Goal: Transaction & Acquisition: Purchase product/service

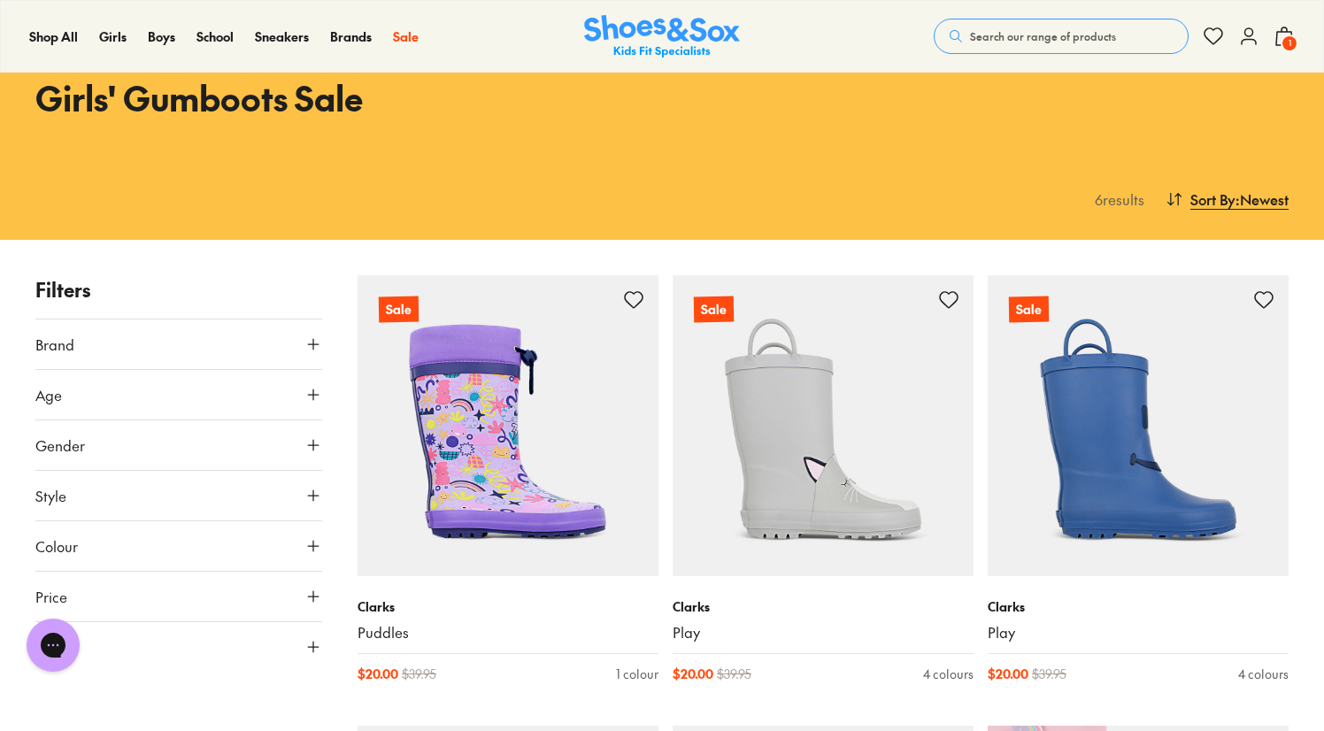
scroll to position [83, 0]
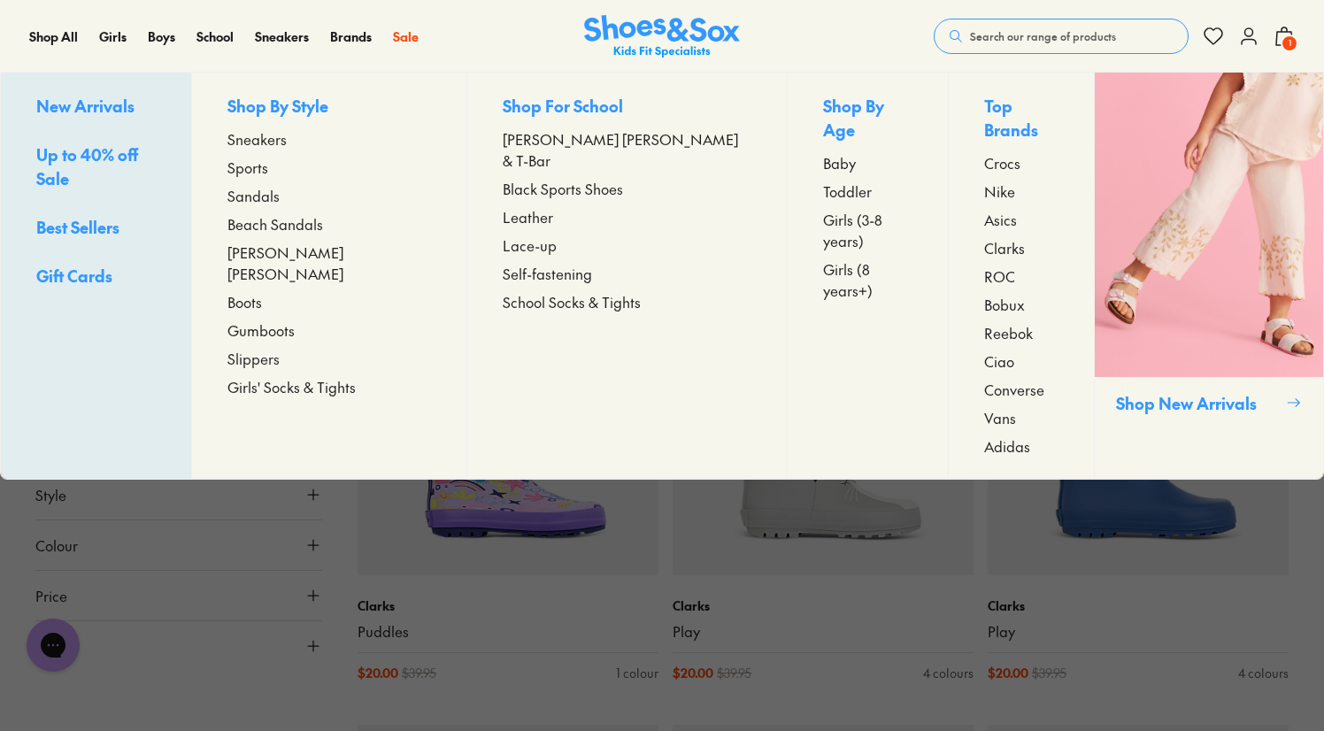
click at [295, 319] on span "Gumboots" at bounding box center [260, 329] width 67 height 21
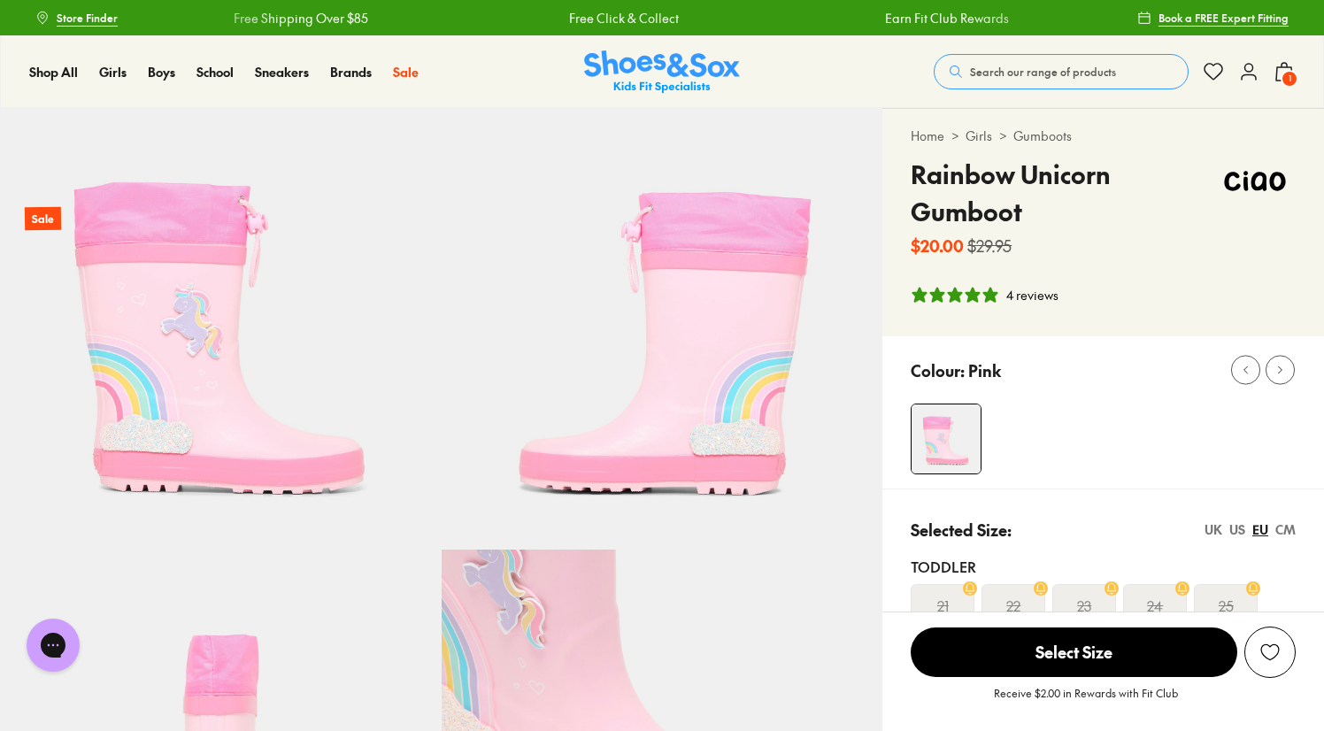
select select "*"
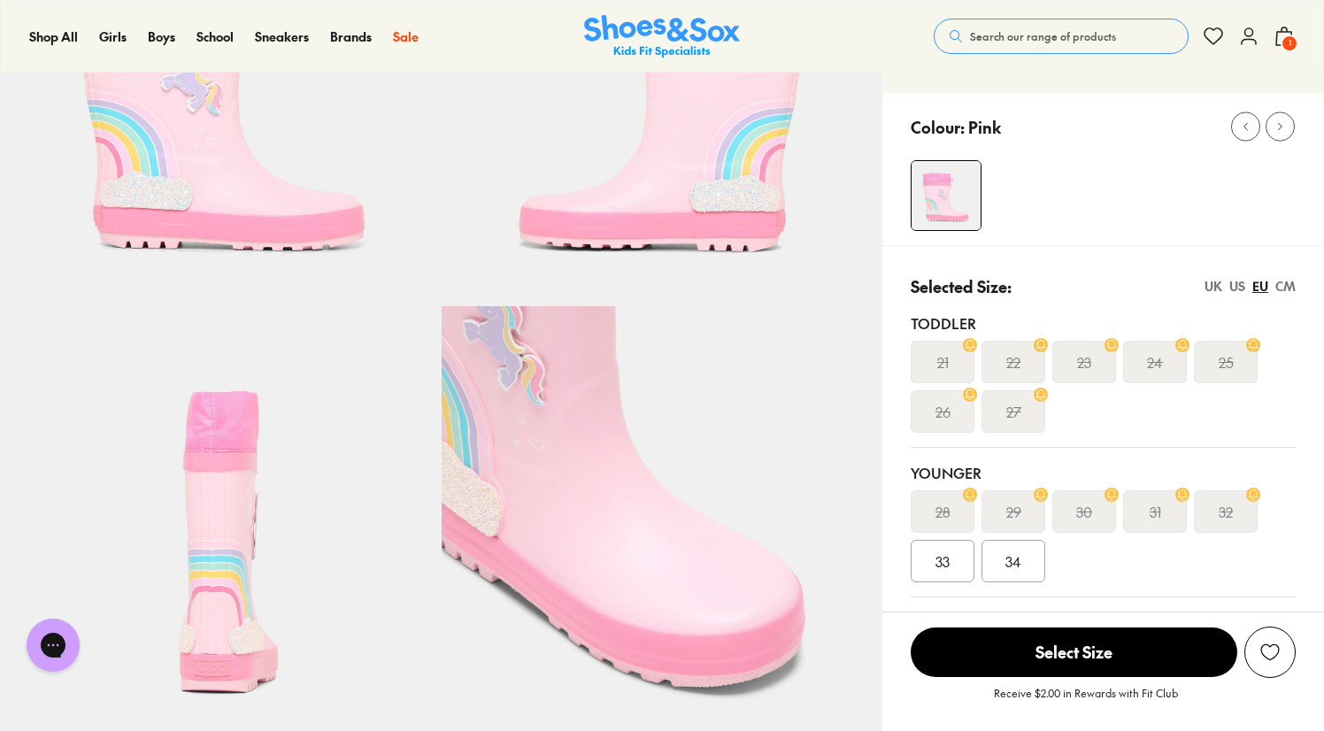
scroll to position [244, 0]
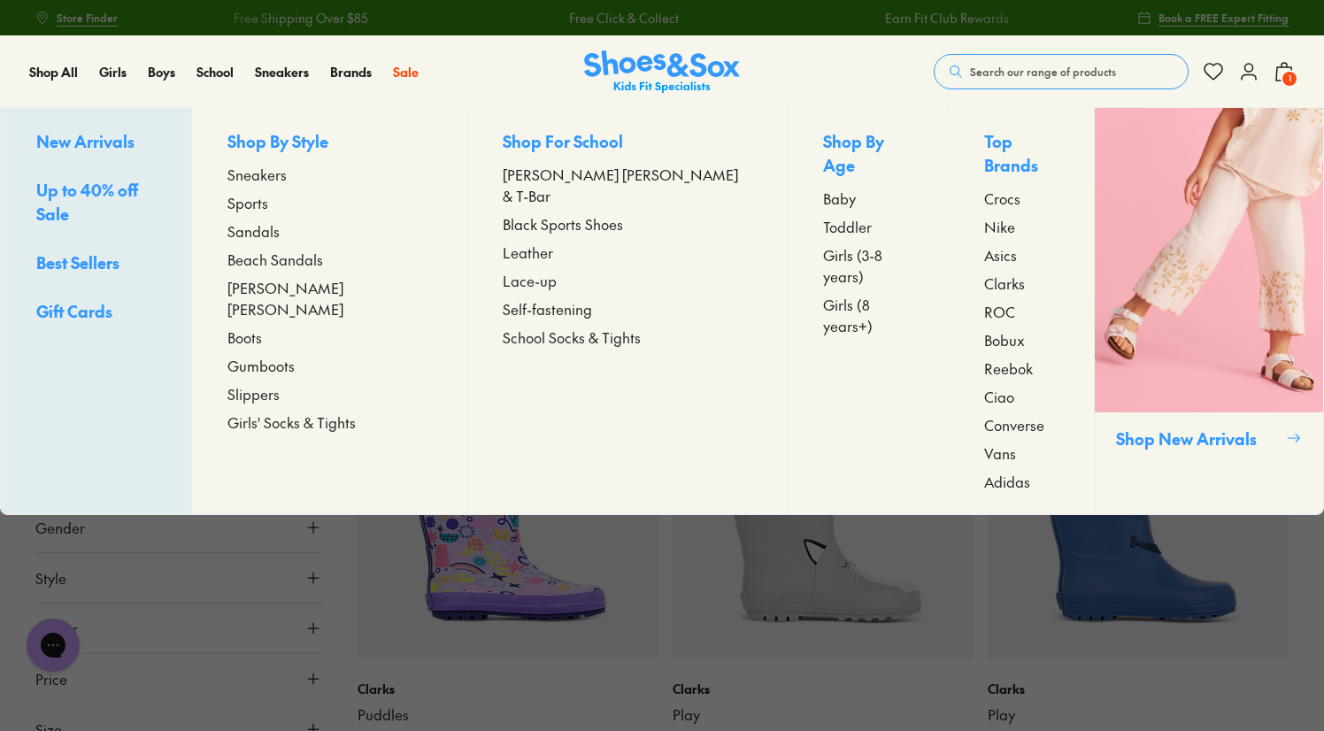
click at [280, 233] on span "Sandals" at bounding box center [253, 230] width 52 height 21
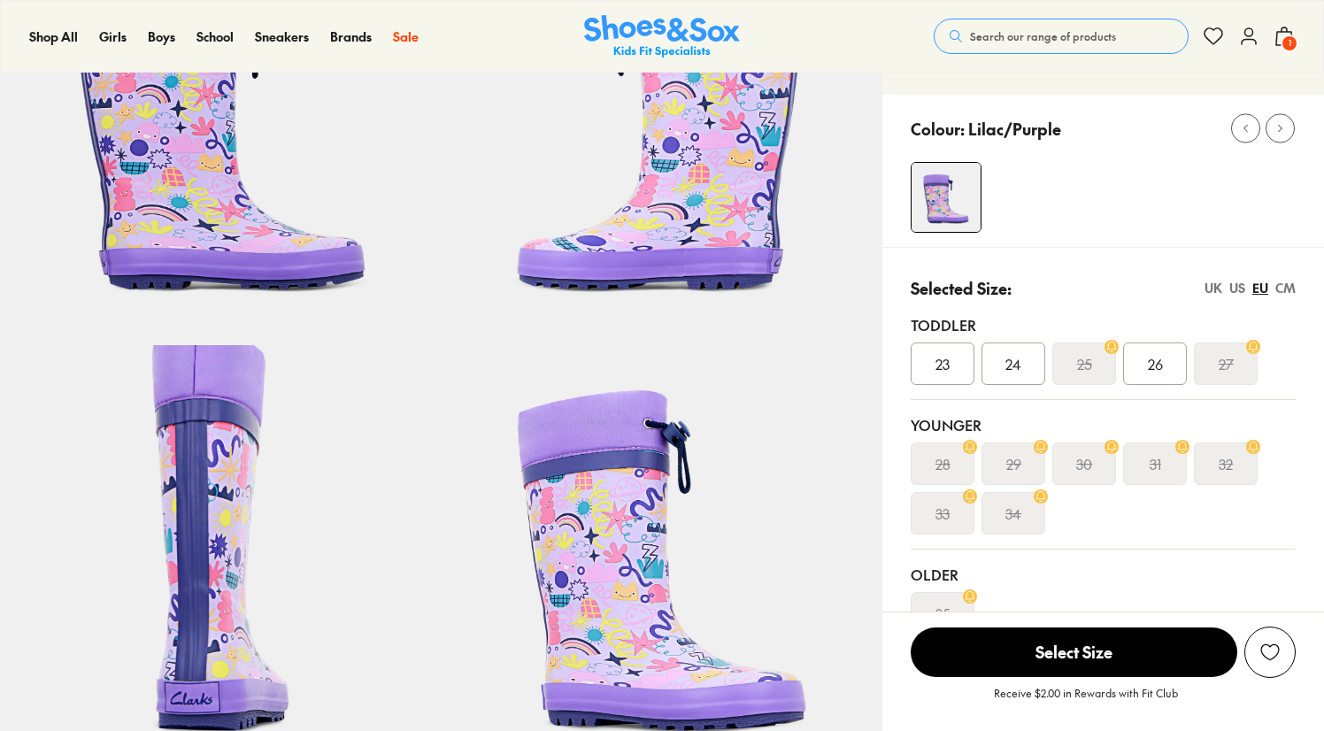
select select "*"
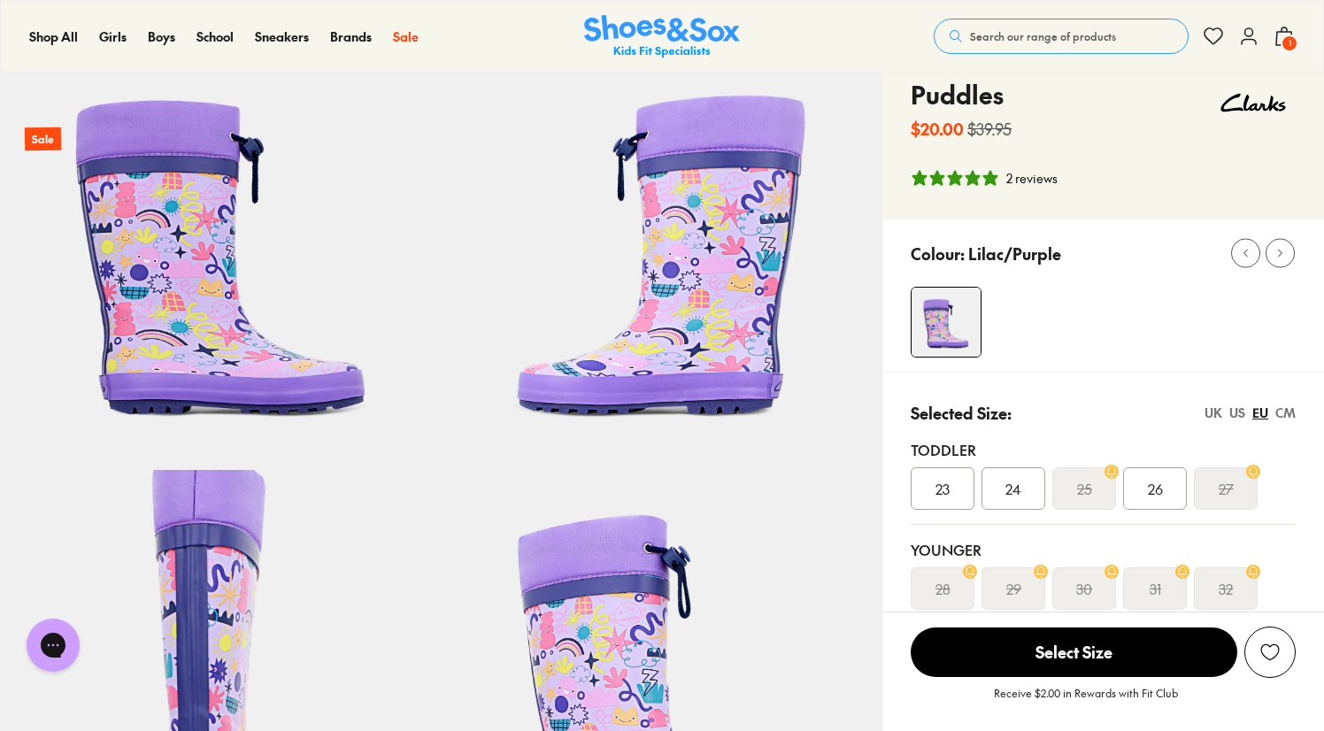
scroll to position [77, 0]
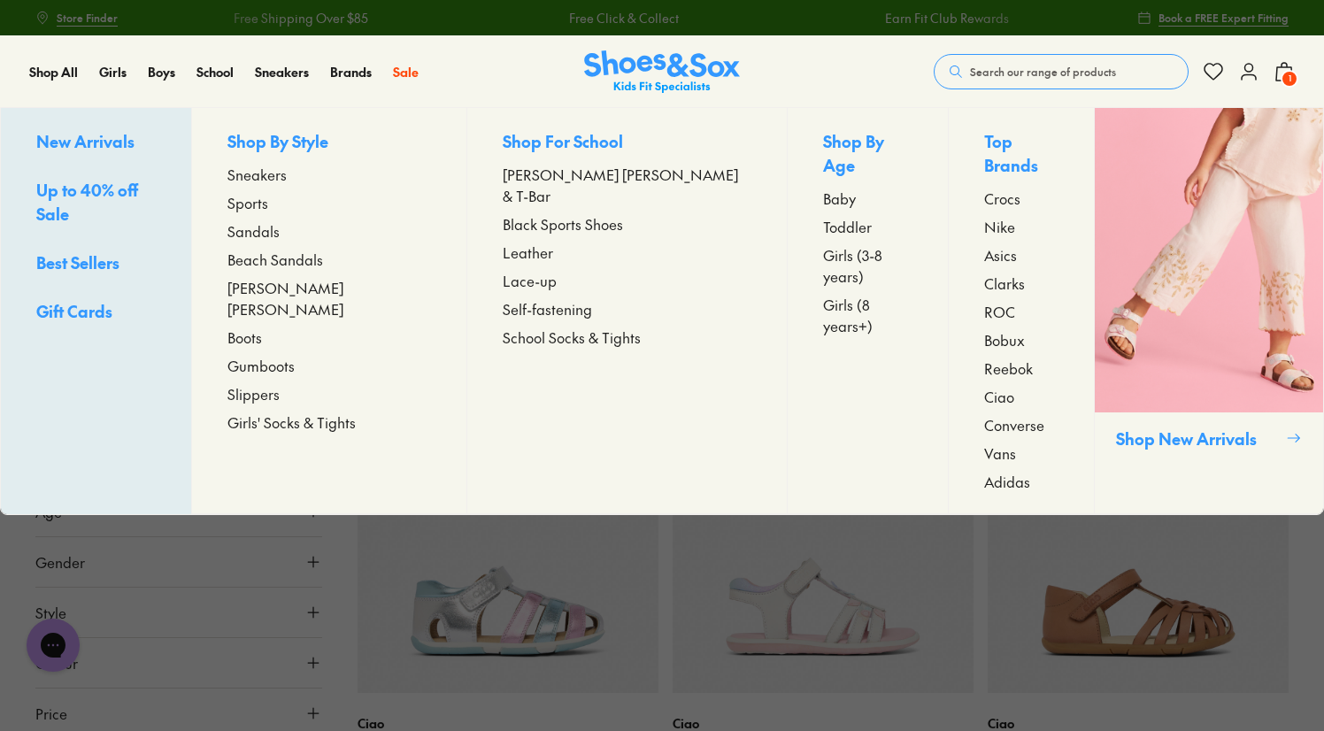
click at [308, 261] on span "Beach Sandals" at bounding box center [275, 259] width 96 height 21
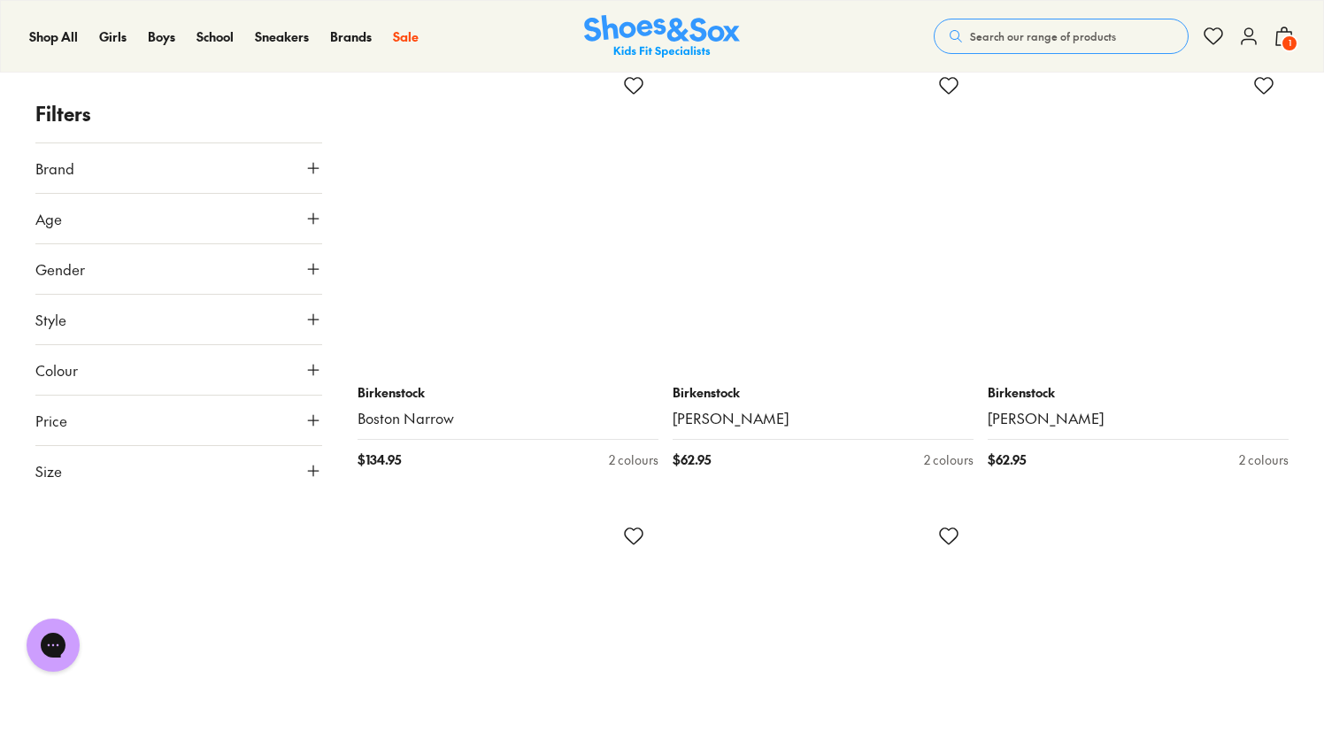
scroll to position [4350, 0]
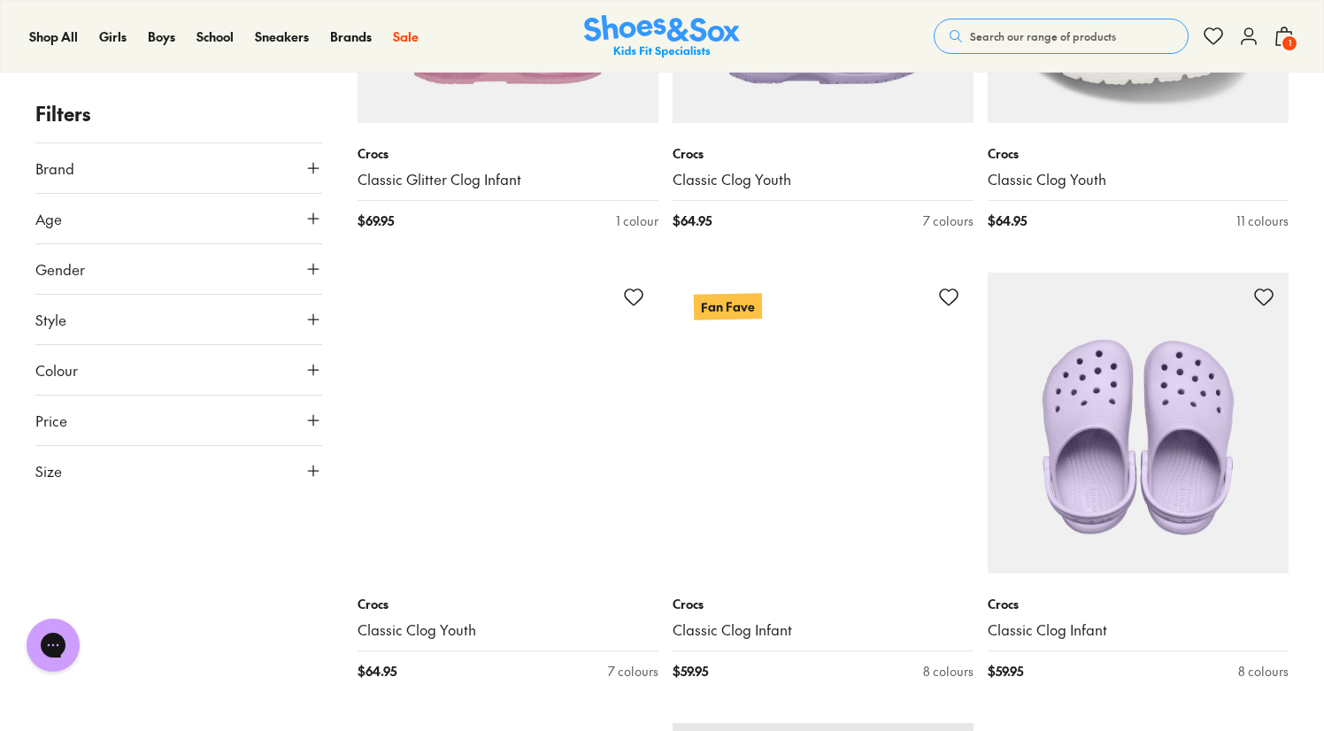
scroll to position [6391, 0]
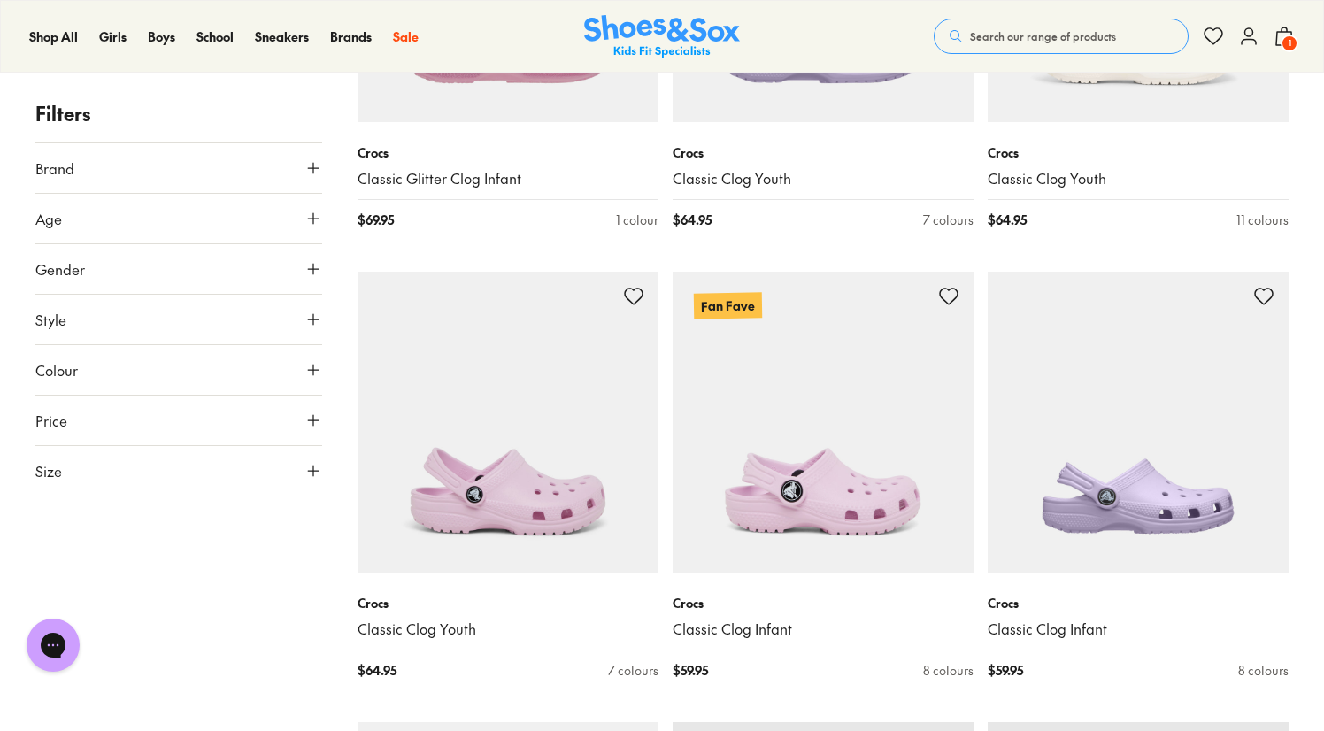
click at [269, 412] on button "Price" at bounding box center [178, 421] width 287 height 50
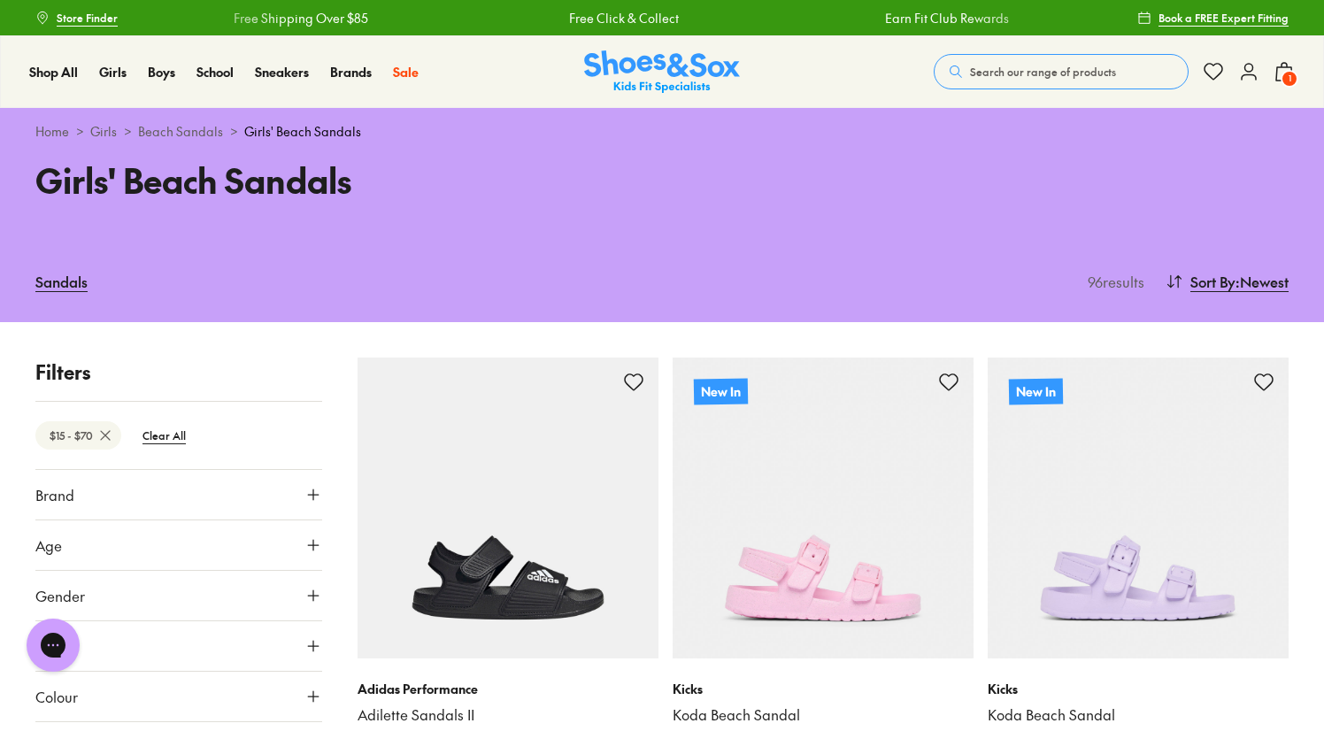
drag, startPoint x: 309, startPoint y: 489, endPoint x: 165, endPoint y: 499, distance: 144.6
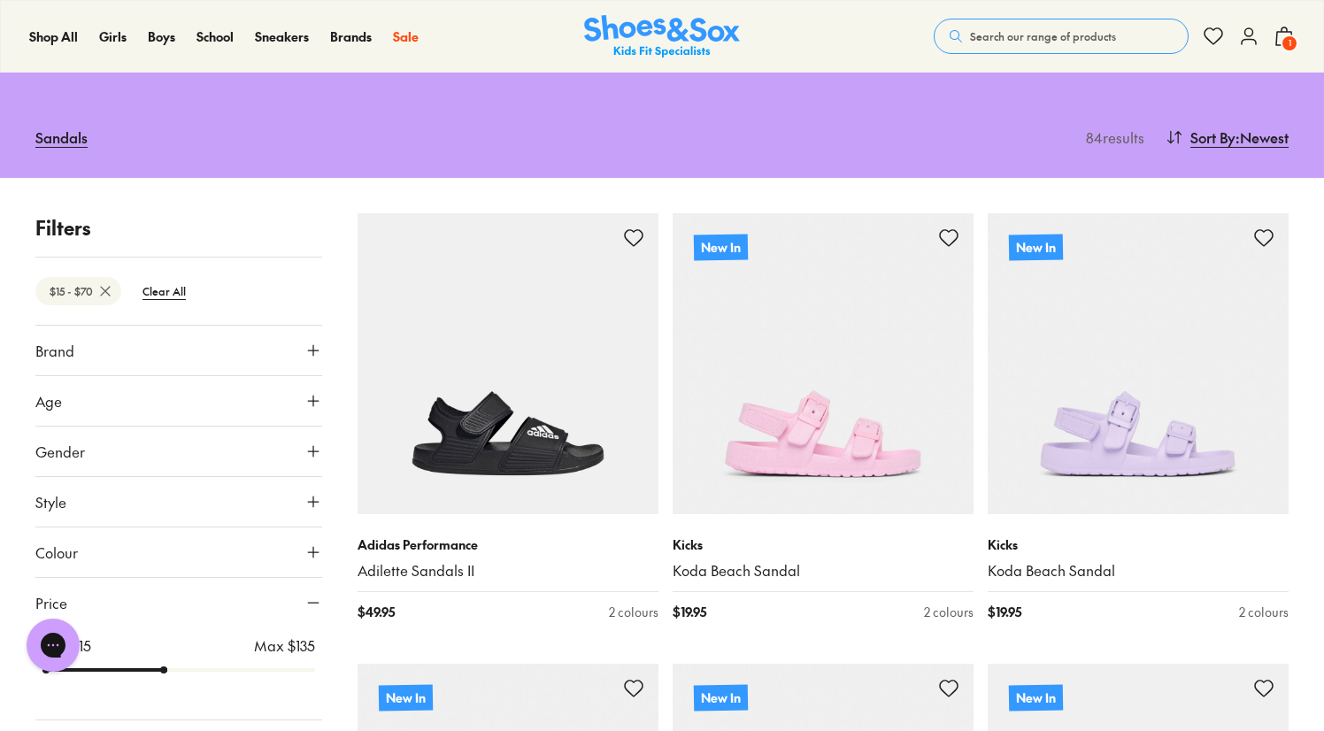
scroll to position [459, 0]
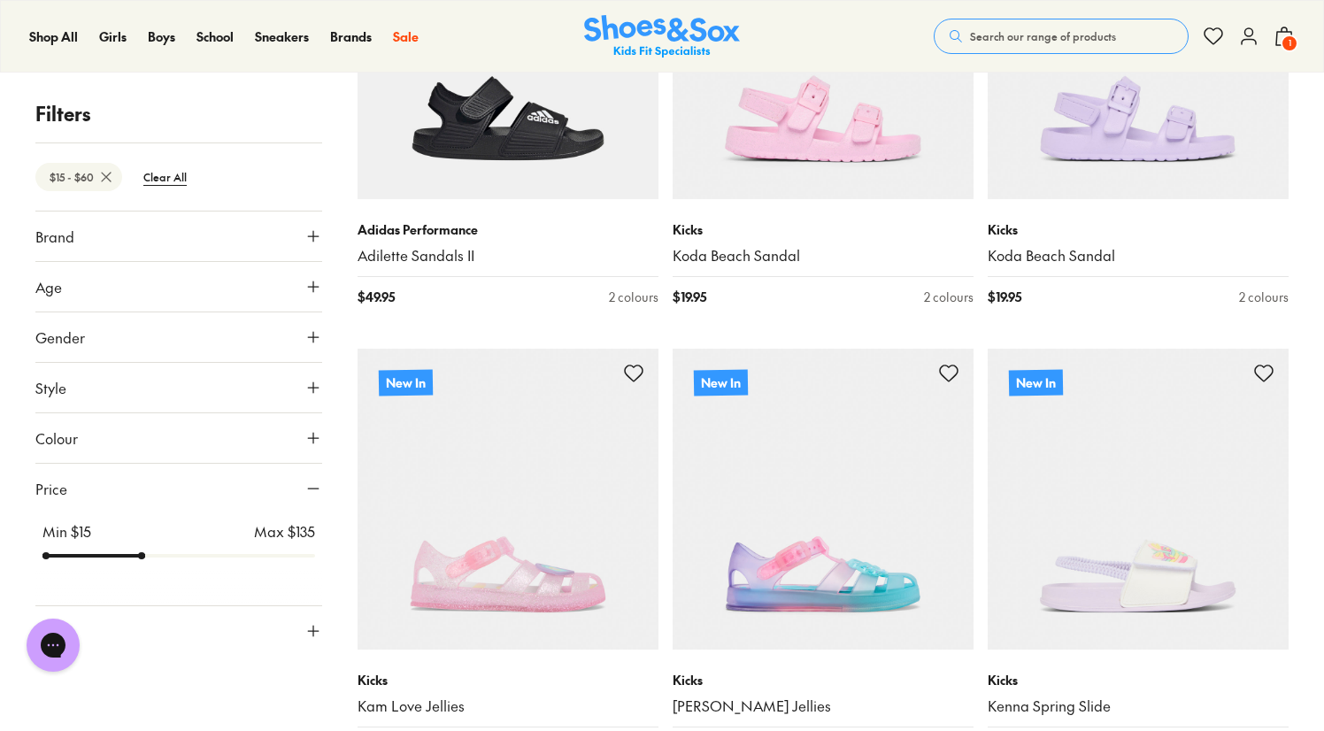
scroll to position [234, 0]
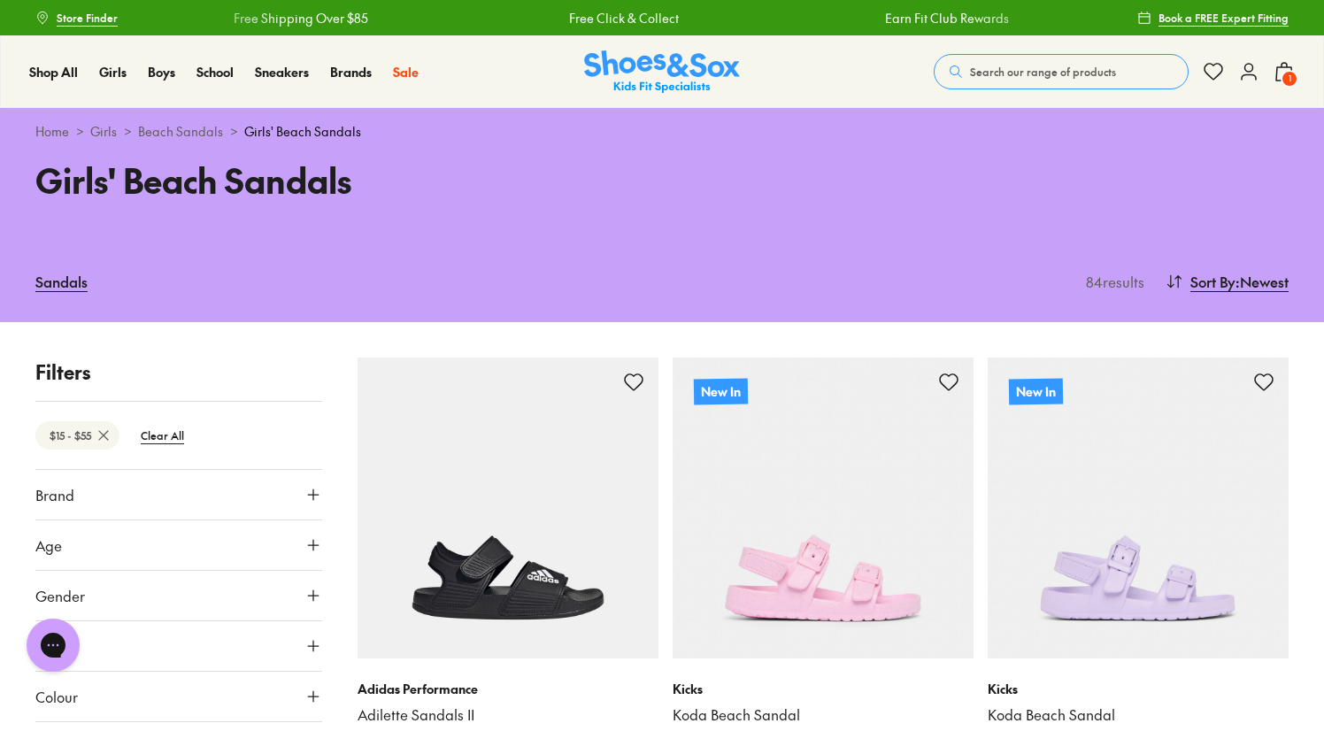
drag, startPoint x: 165, startPoint y: 561, endPoint x: 131, endPoint y: 564, distance: 33.7
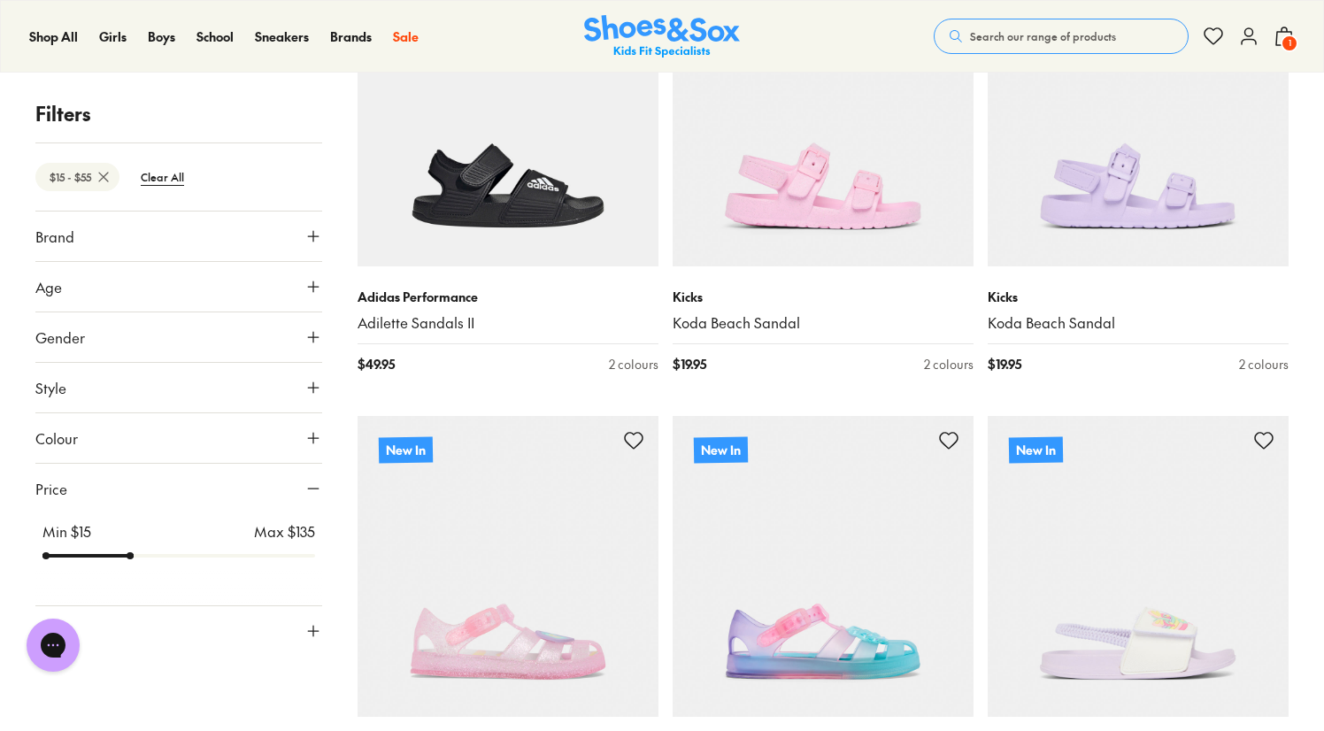
scroll to position [395, 0]
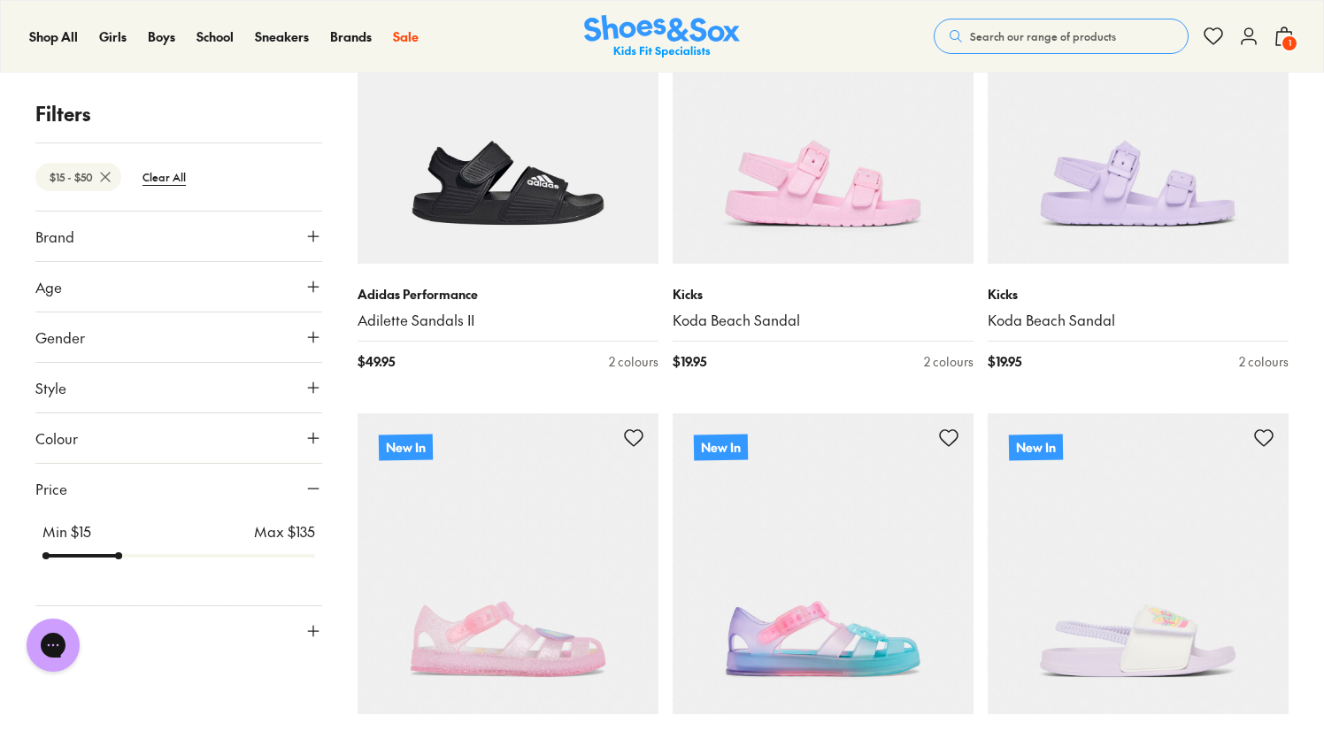
scroll to position [127, 0]
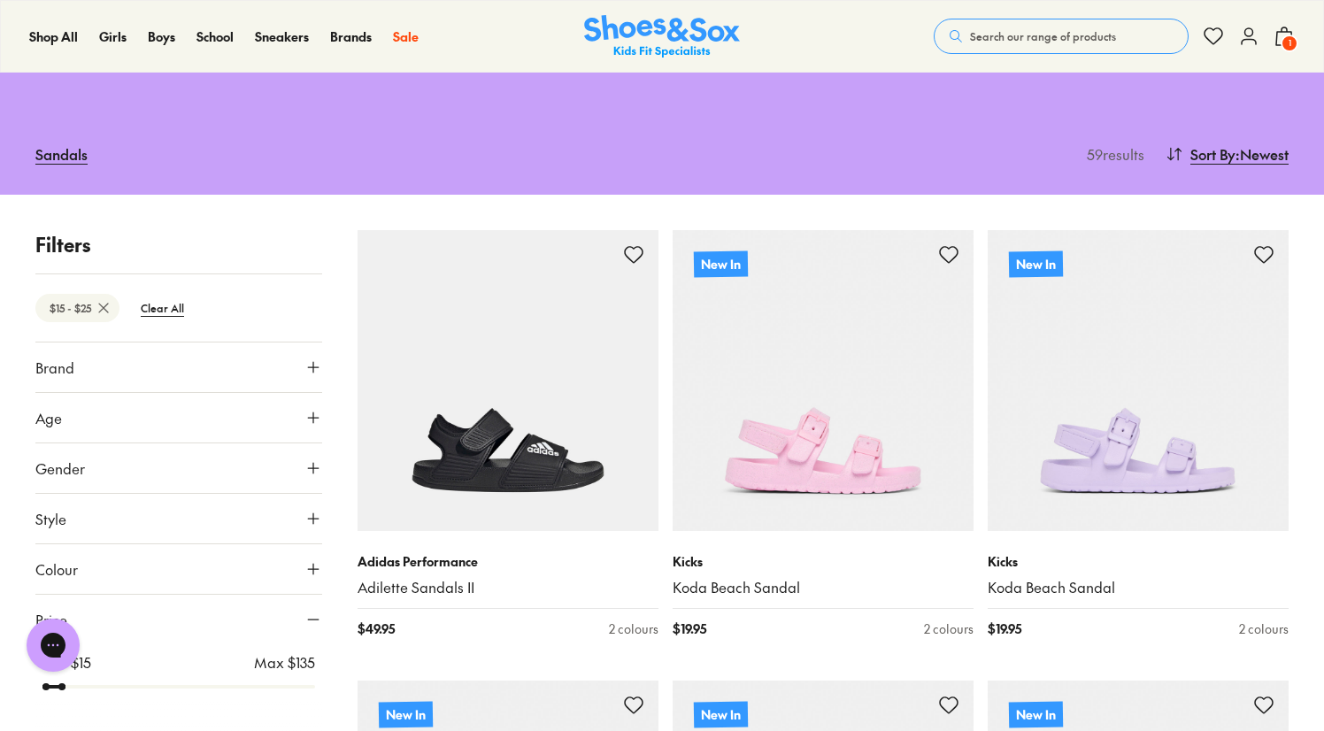
drag, startPoint x: 126, startPoint y: 563, endPoint x: 73, endPoint y: 585, distance: 57.5
type input "**"
click at [73, 683] on input "range" at bounding box center [178, 686] width 273 height 7
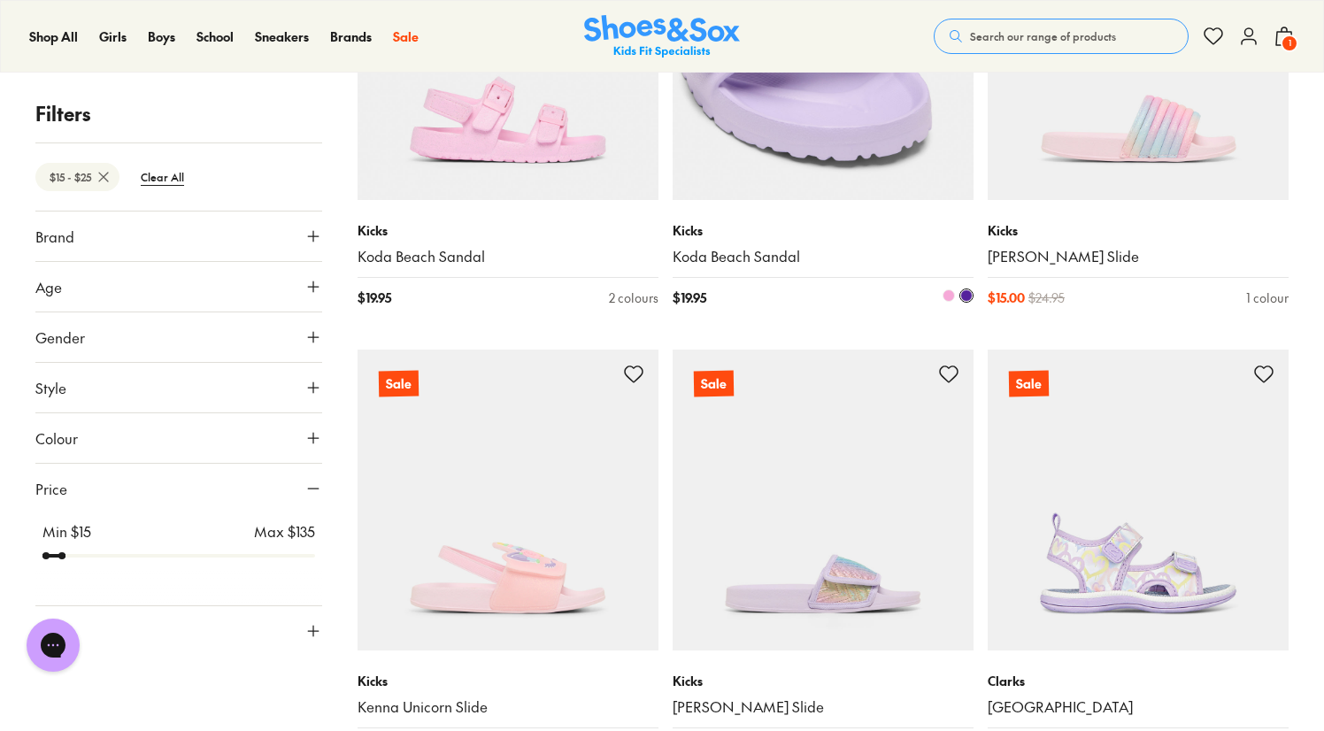
scroll to position [430, 0]
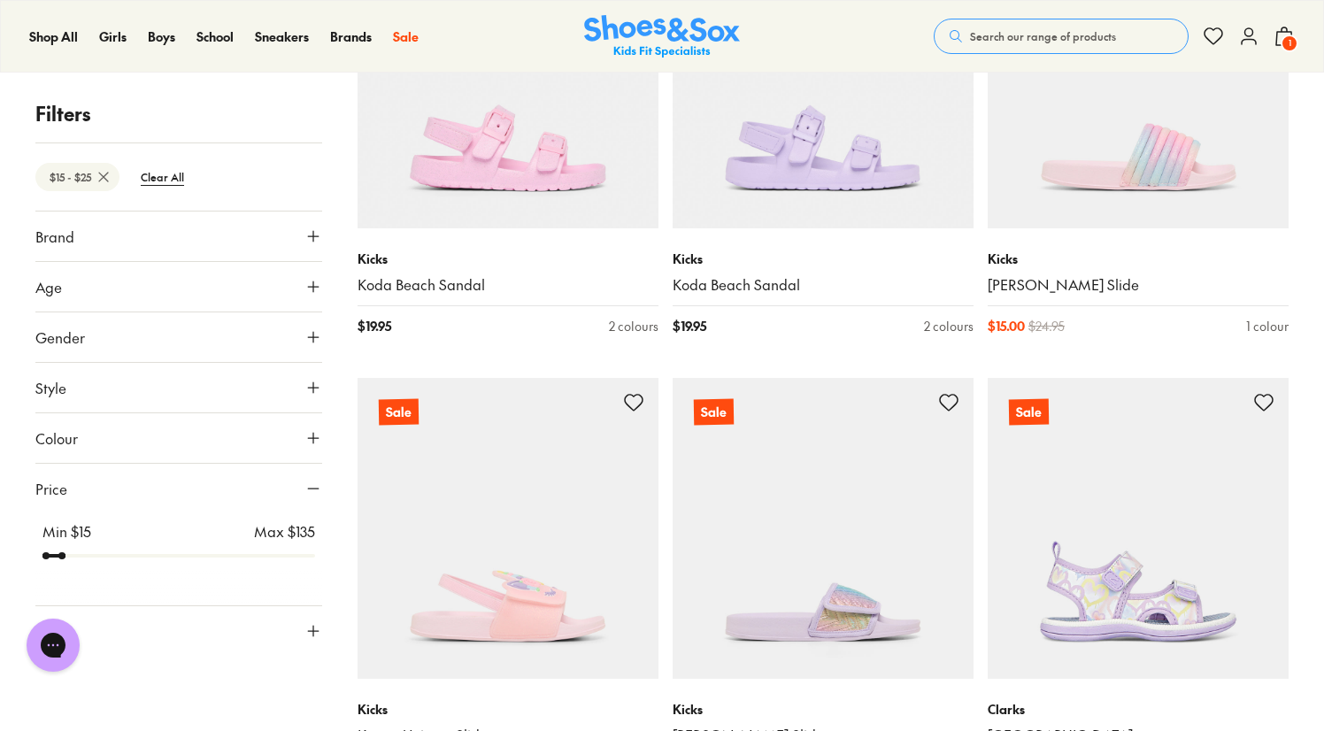
click at [1284, 34] on icon at bounding box center [1283, 36] width 21 height 21
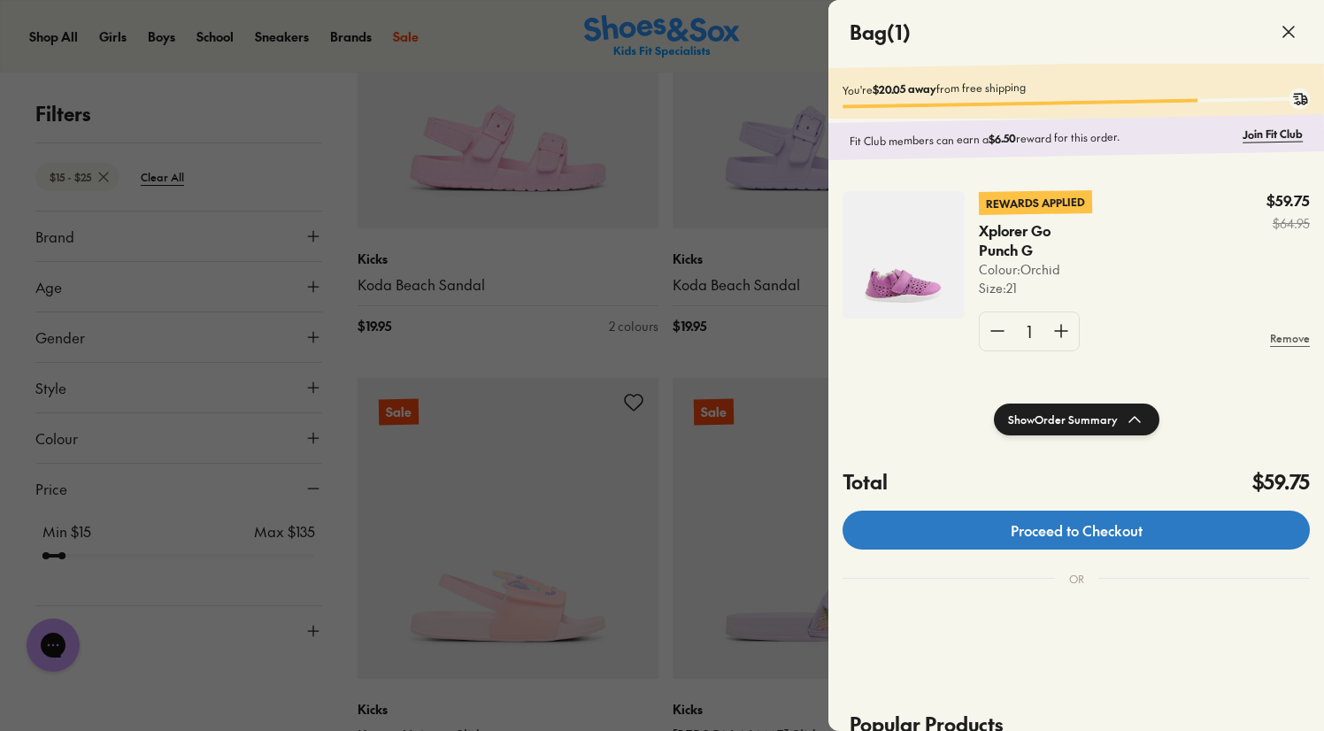
click at [1158, 525] on link "Proceed to Checkout" at bounding box center [1075, 530] width 467 height 39
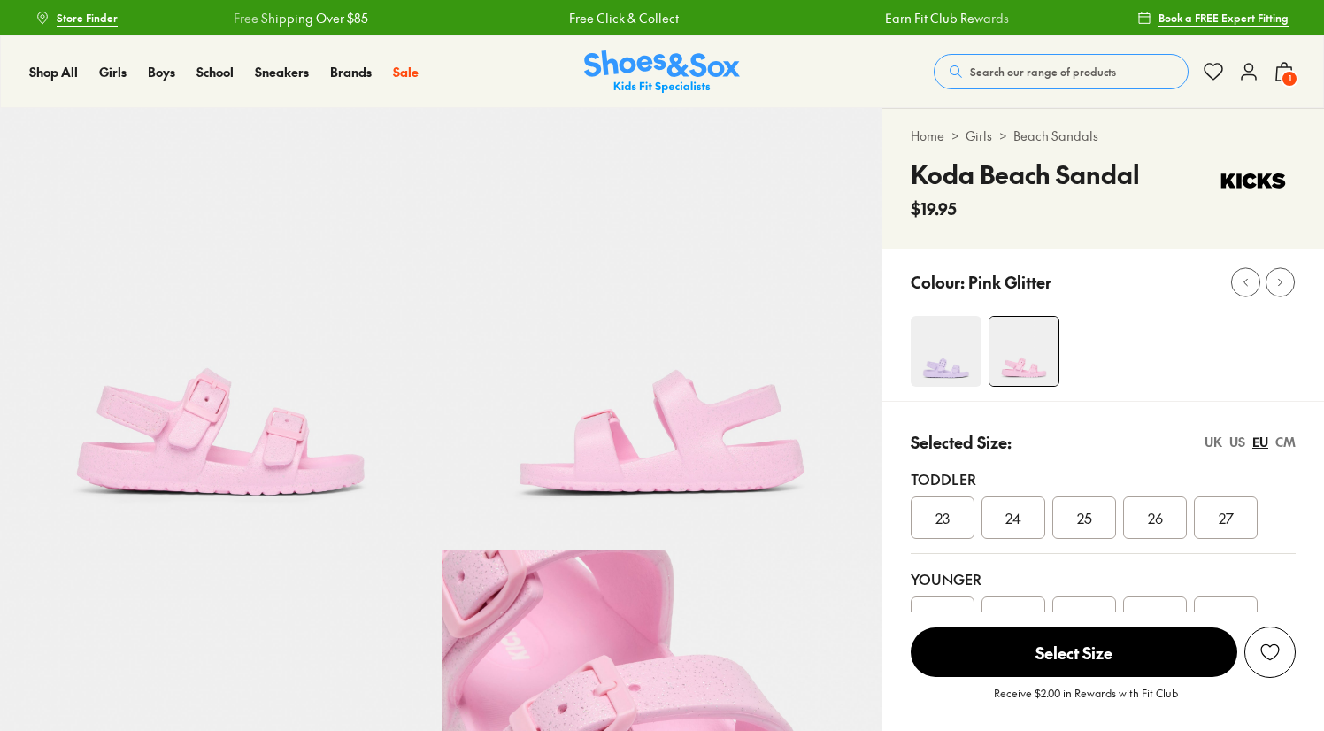
select select "*"
